Goal: Task Accomplishment & Management: Manage account settings

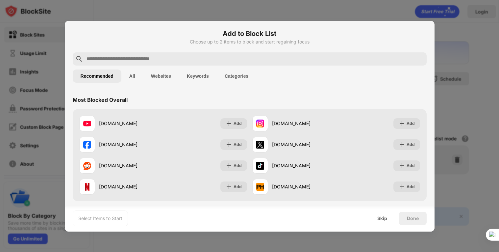
click at [284, 61] on input "text" at bounding box center [255, 59] width 338 height 8
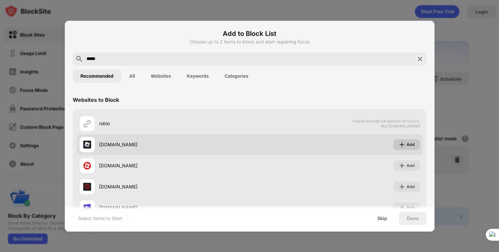
type input "*****"
click at [407, 144] on div "Add" at bounding box center [411, 144] width 8 height 7
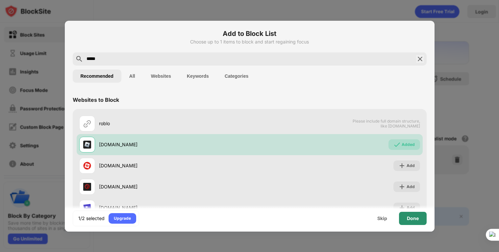
click at [411, 219] on div "Done" at bounding box center [413, 217] width 12 height 5
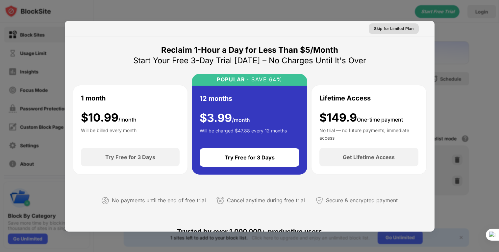
click at [391, 28] on div "Skip for Limited Plan" at bounding box center [393, 28] width 39 height 7
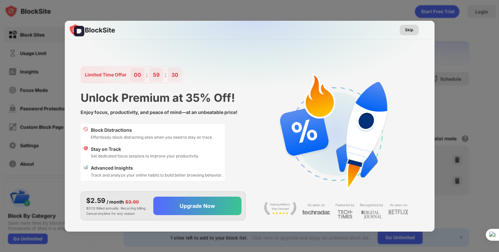
click at [406, 30] on div "Skip" at bounding box center [409, 30] width 9 height 7
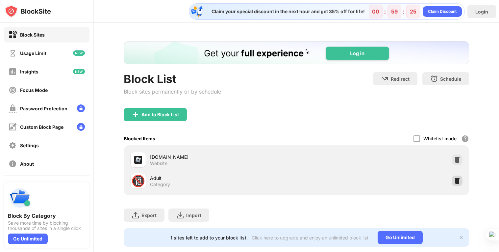
click at [456, 181] on img at bounding box center [457, 180] width 7 height 7
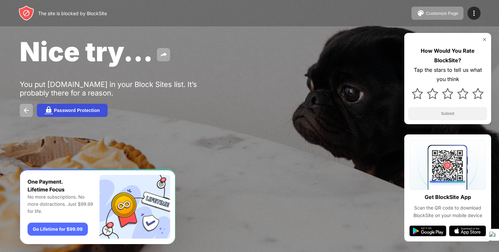
click at [76, 111] on div "Password Protection" at bounding box center [77, 110] width 46 height 5
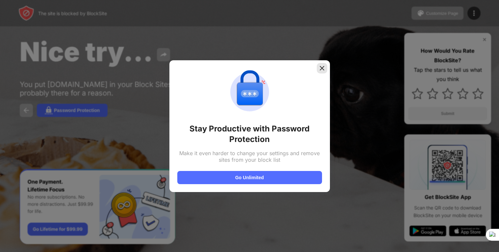
click at [321, 68] on img at bounding box center [322, 68] width 7 height 7
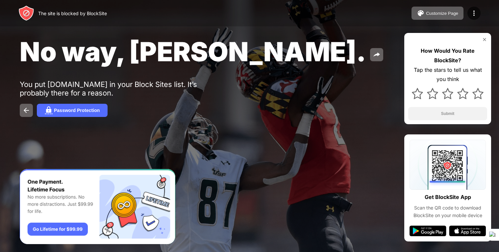
click at [291, 94] on div "No way, Jose. You put roblox.com in your Block Sites list. It’s probably there …" at bounding box center [249, 76] width 499 height 152
click at [354, 109] on div "Password Protection" at bounding box center [249, 110] width 459 height 13
click at [322, 67] on div "No way, Jose." at bounding box center [204, 52] width 368 height 32
